Goal: Navigation & Orientation: Find specific page/section

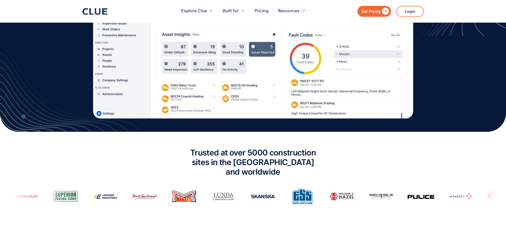
scroll to position [125, 0]
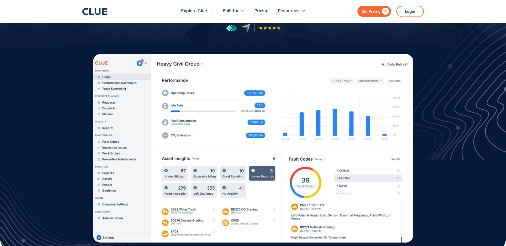
click at [55, 118] on section at bounding box center [253, 172] width 506 height 167
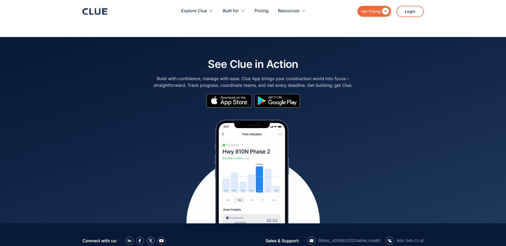
scroll to position [2411, 0]
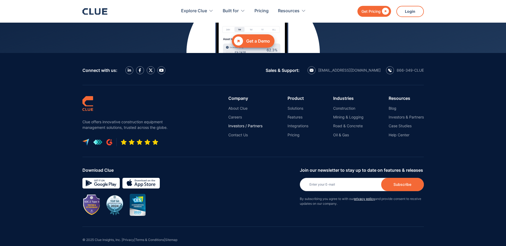
click at [241, 124] on link "Investors / Partners" at bounding box center [245, 126] width 34 height 5
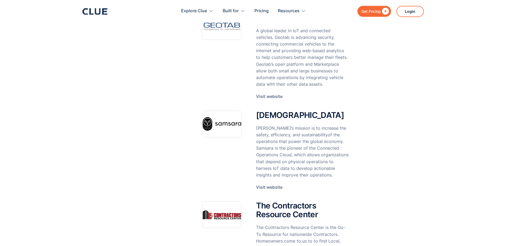
scroll to position [571, 0]
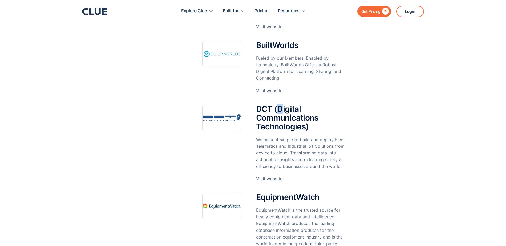
click at [276, 105] on div "AEM (Association of Equipment Manufacturers) Advancing equipment manufacturers …" at bounding box center [275, 153] width 146 height 877
